Goal: Information Seeking & Learning: Learn about a topic

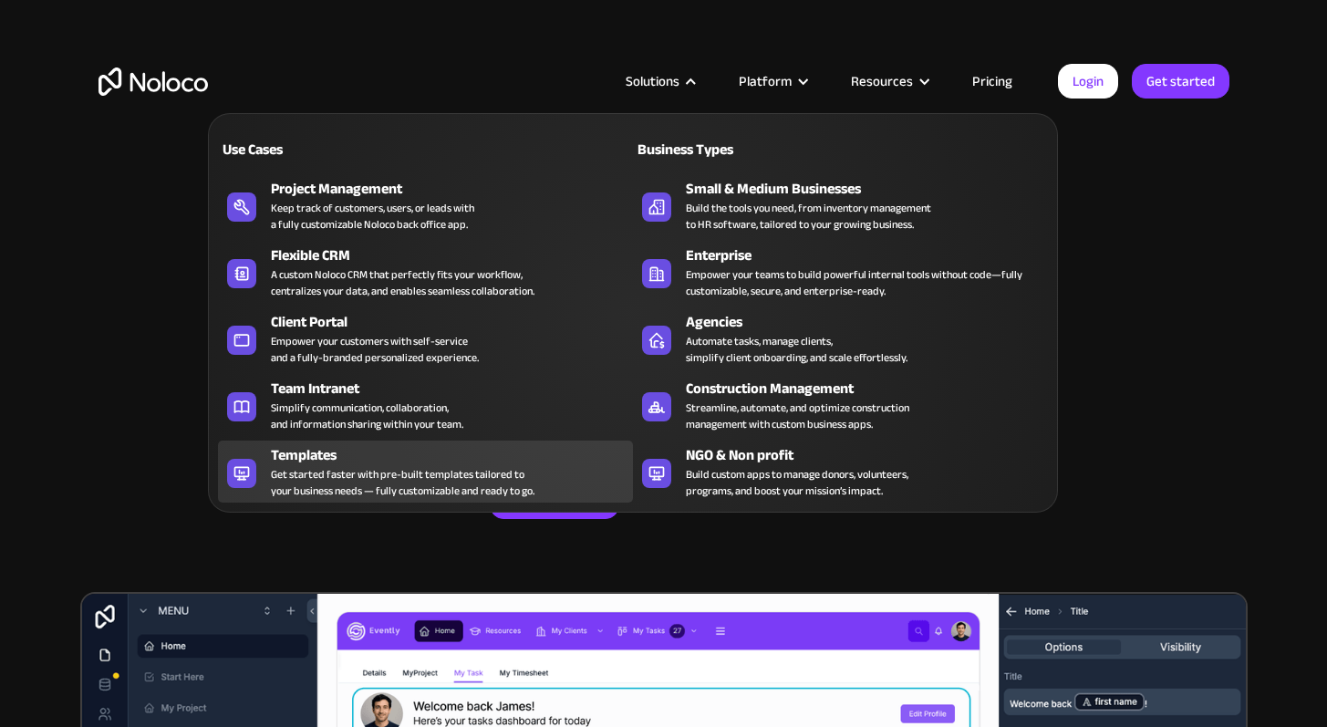
click at [301, 450] on div "Templates" at bounding box center [456, 455] width 370 height 22
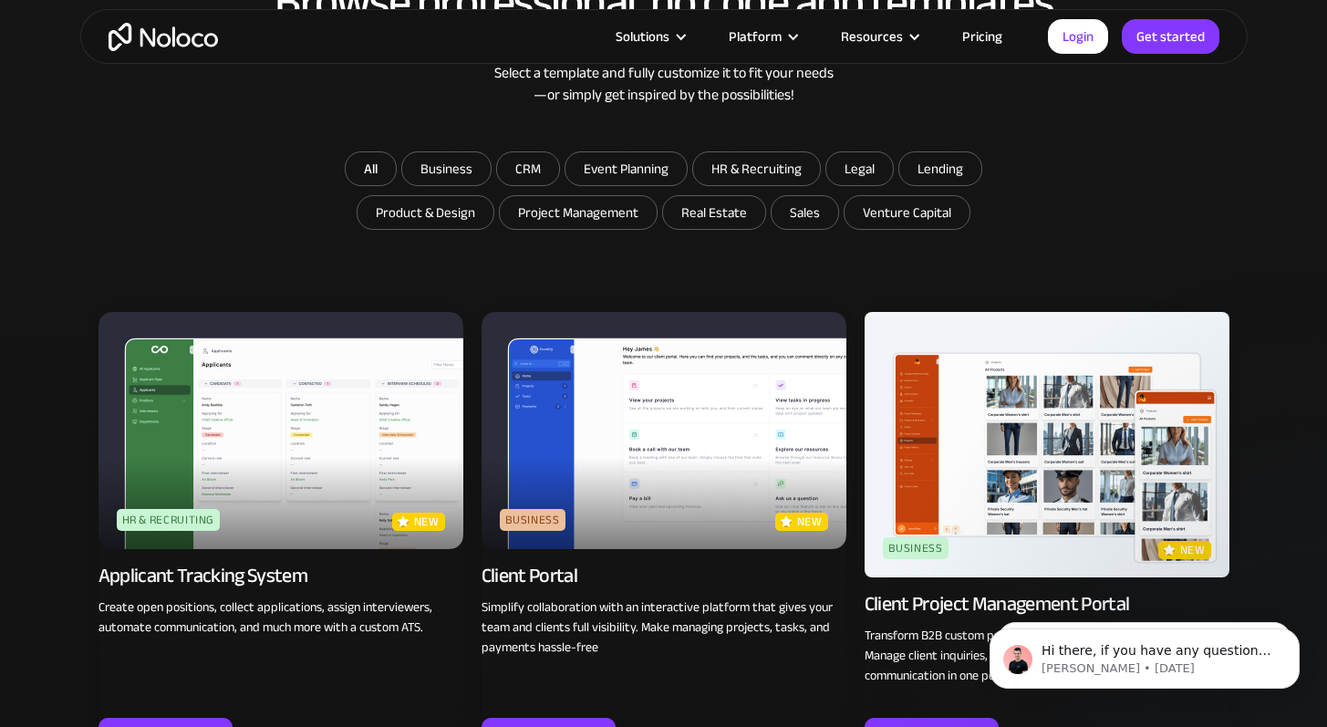
scroll to position [1043, 0]
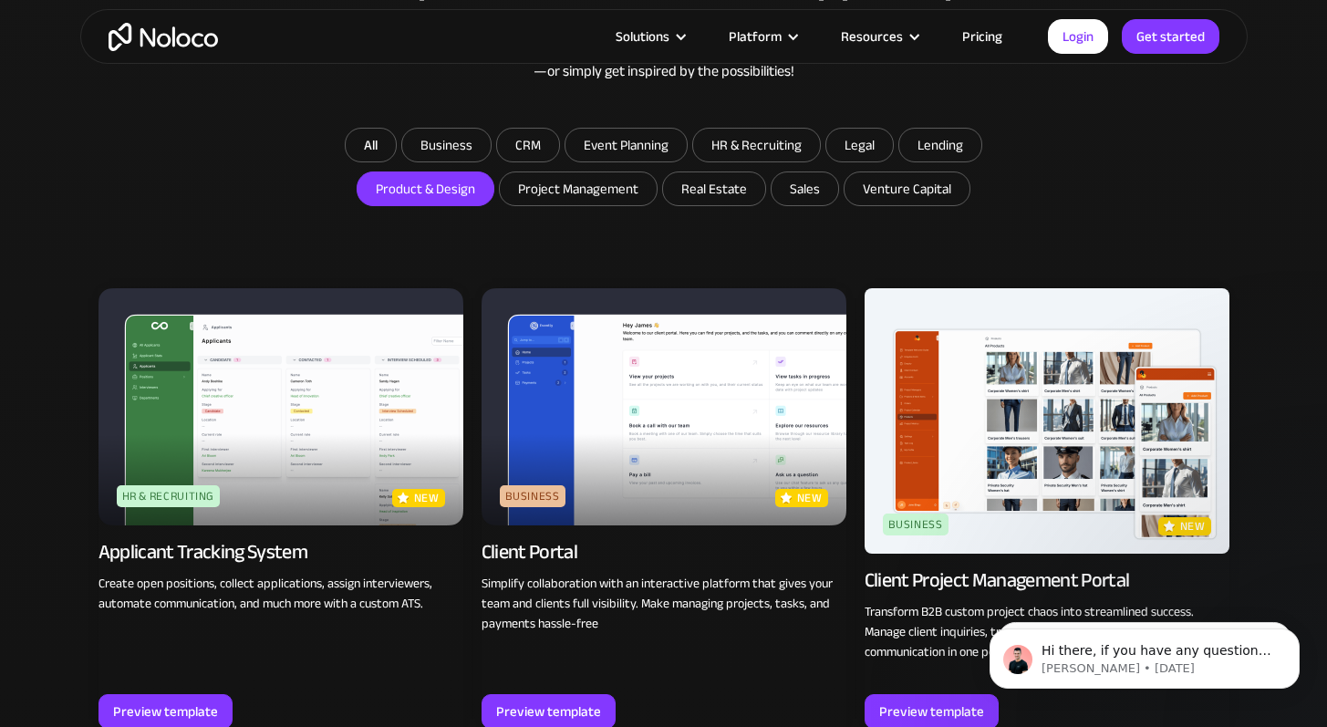
click at [445, 181] on input "Product & Design" at bounding box center [425, 188] width 136 height 33
checkbox input "true"
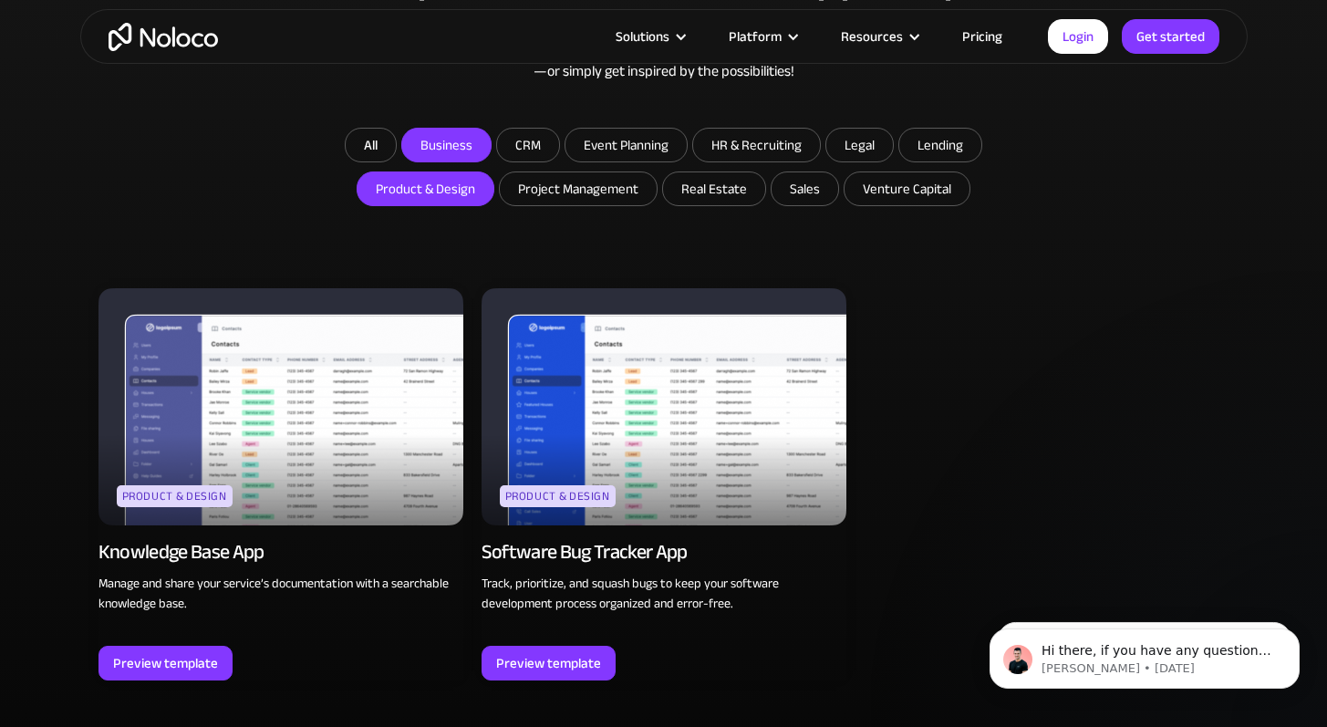
click at [433, 148] on input "Business" at bounding box center [446, 145] width 88 height 33
checkbox input "true"
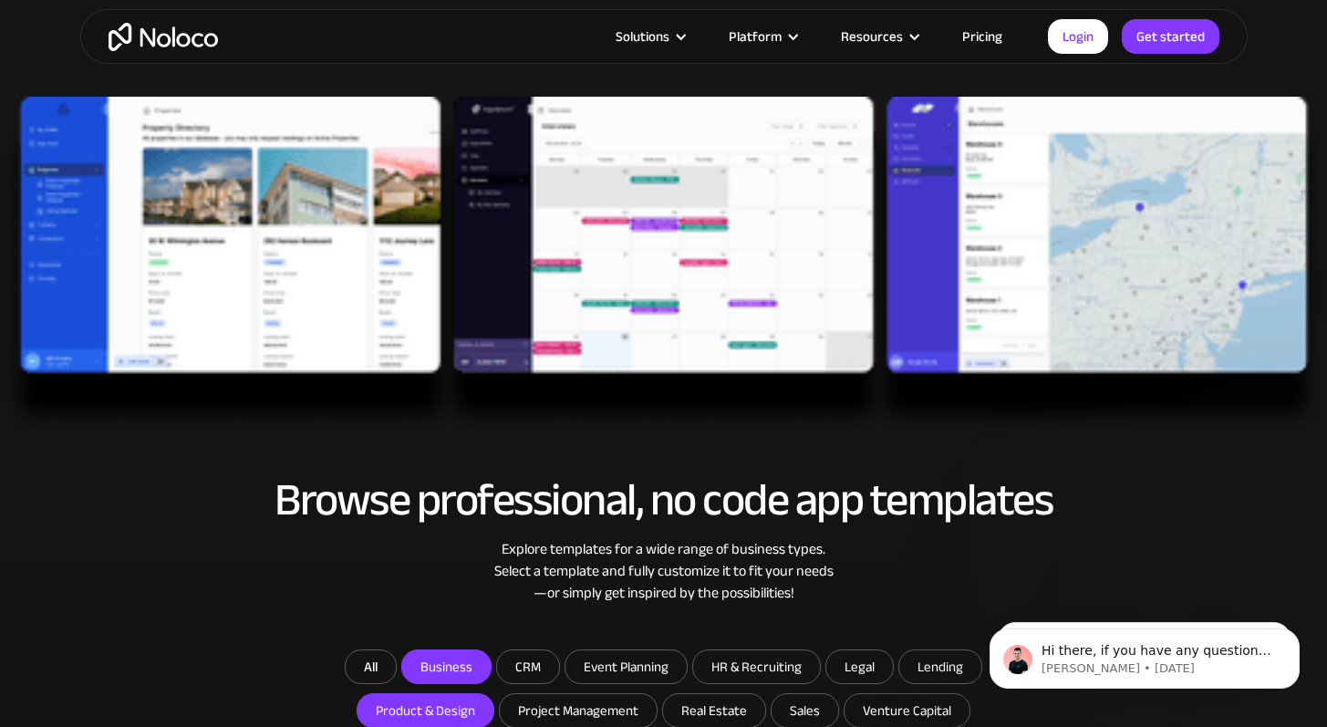
scroll to position [53, 0]
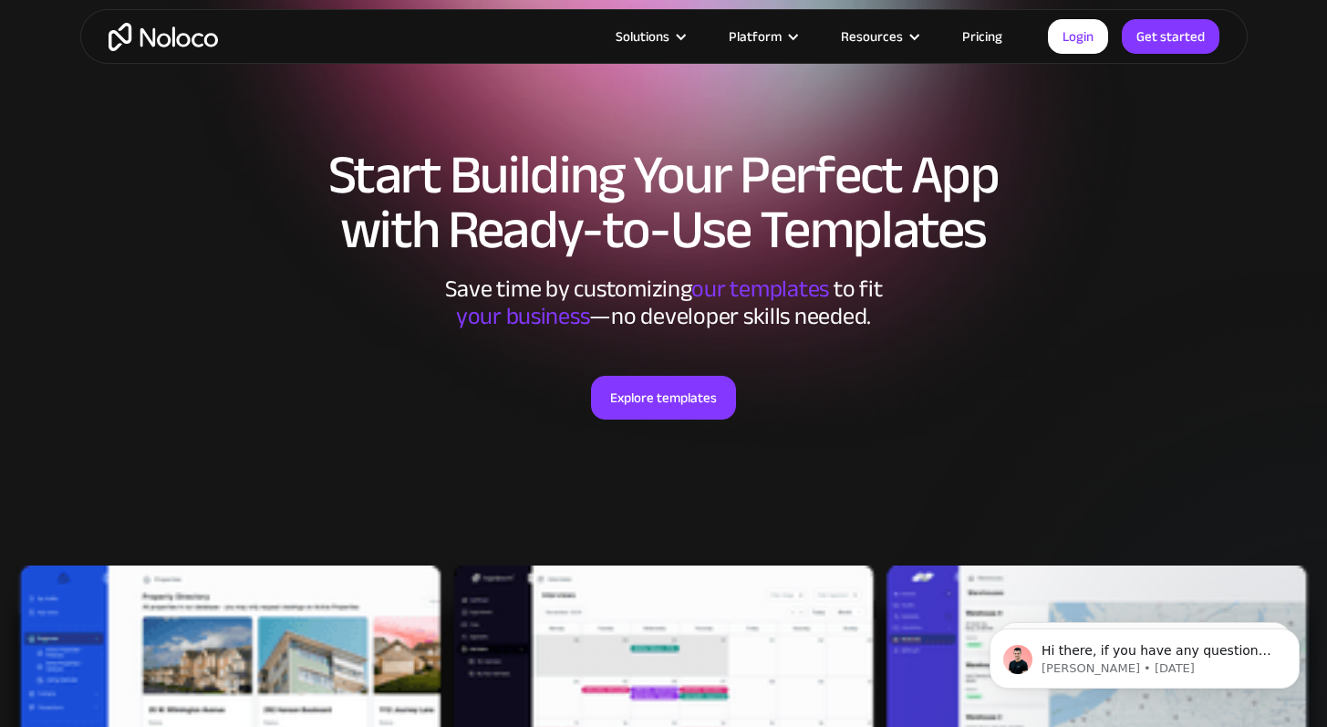
click at [978, 41] on link "Pricing" at bounding box center [982, 37] width 86 height 24
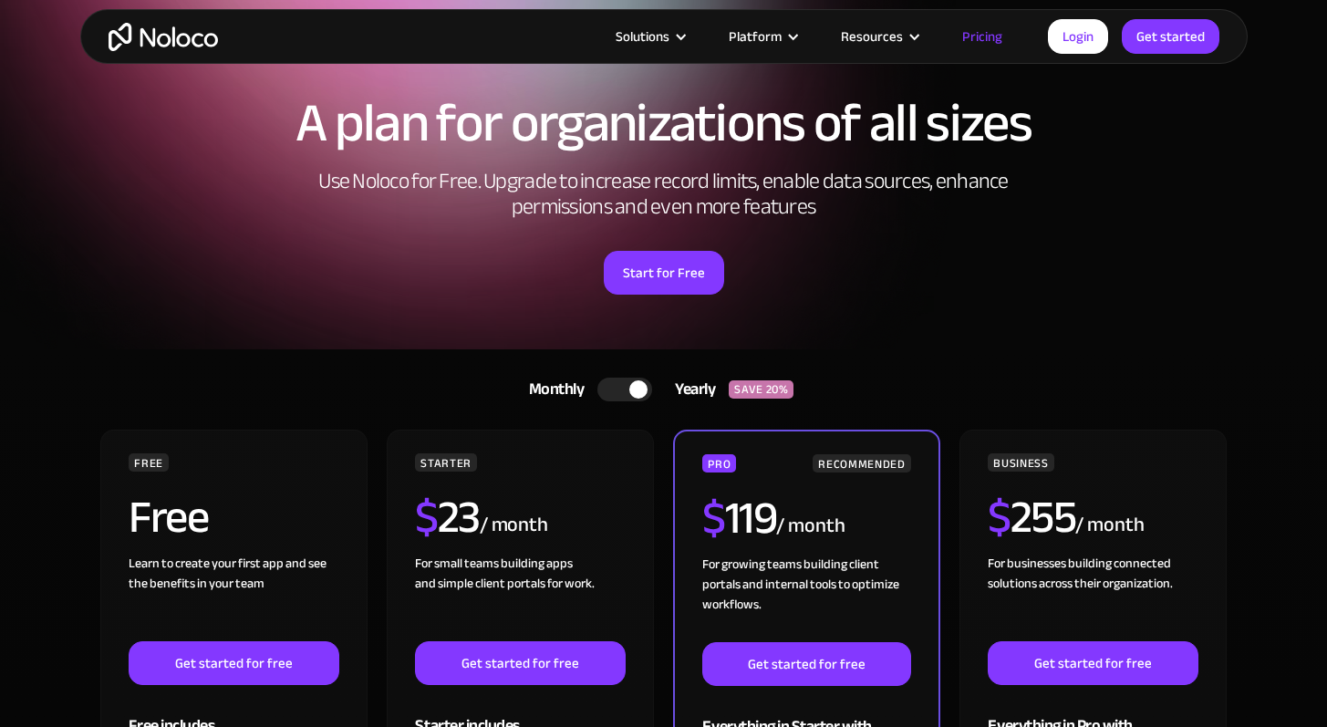
click at [643, 387] on div at bounding box center [638, 389] width 18 height 18
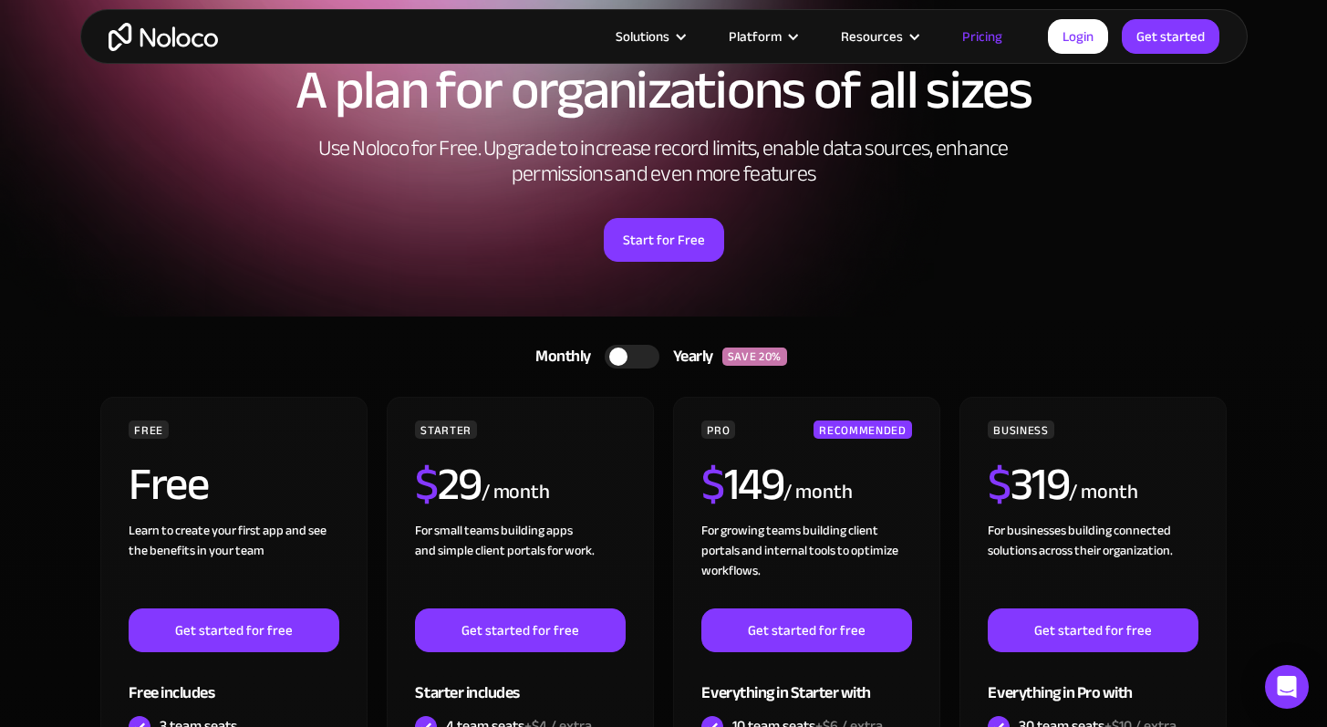
scroll to position [81, 0]
